Goal: Navigation & Orientation: Find specific page/section

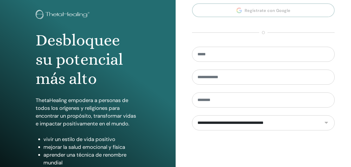
scroll to position [27, 0]
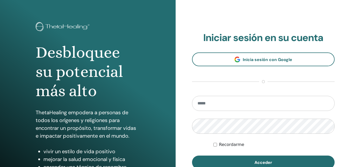
scroll to position [3, 0]
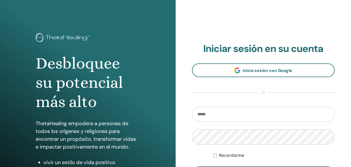
click at [209, 114] on input "email" at bounding box center [263, 114] width 143 height 15
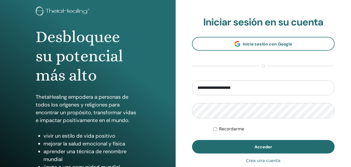
type input "**********"
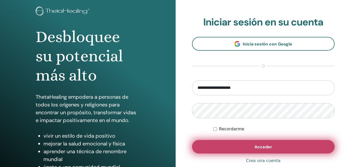
click at [271, 145] on span "Acceder" at bounding box center [263, 146] width 18 height 5
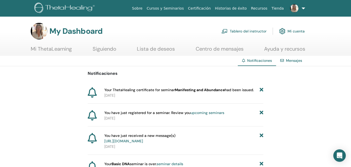
click at [293, 62] on link "Mensajes" at bounding box center [294, 60] width 16 height 5
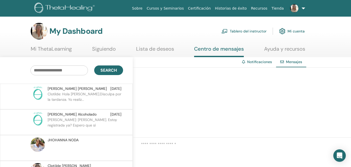
click at [255, 64] on link "Notificaciones" at bounding box center [259, 62] width 25 height 5
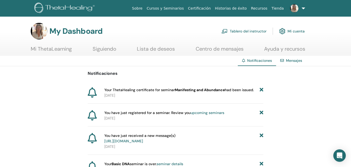
click at [303, 9] on link at bounding box center [296, 8] width 21 height 17
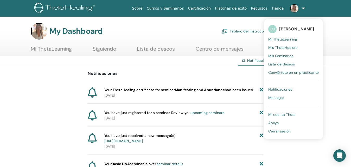
click at [63, 49] on link "Mi ThetaLearning" at bounding box center [51, 51] width 41 height 10
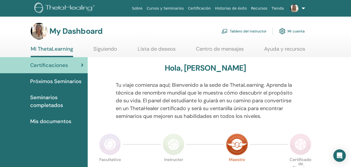
click at [304, 7] on link at bounding box center [296, 8] width 21 height 17
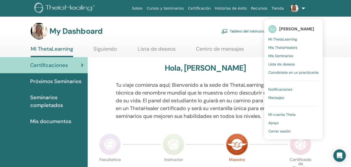
click at [279, 131] on span "Cerrar sesión" at bounding box center [279, 131] width 22 height 5
